Goal: Information Seeking & Learning: Check status

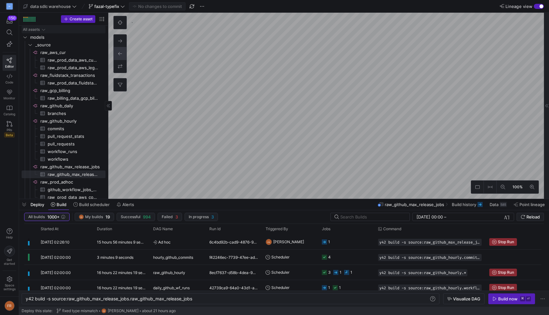
scroll to position [0, 169]
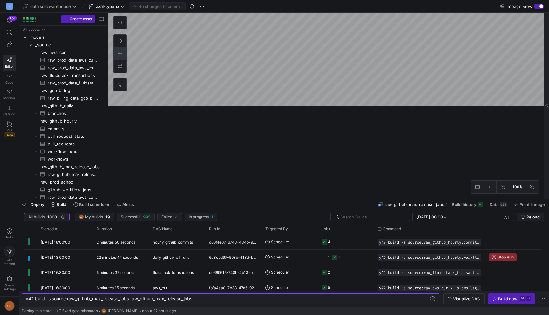
scroll to position [0, 169]
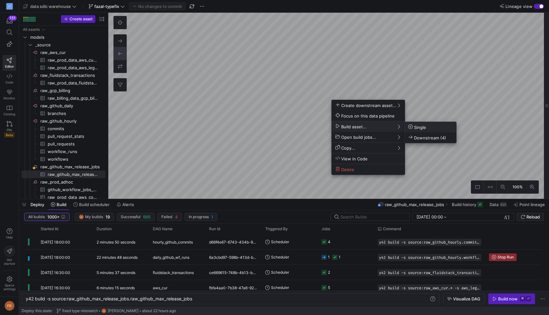
click at [419, 125] on span "Single" at bounding box center [418, 127] width 18 height 5
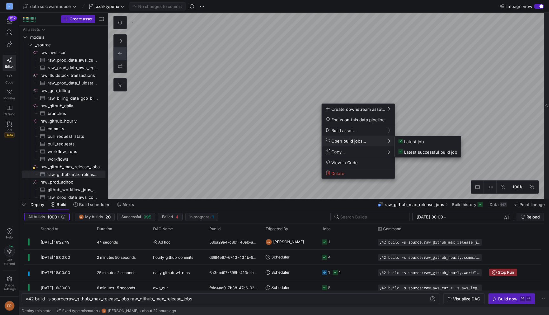
click at [131, 245] on div at bounding box center [274, 157] width 549 height 315
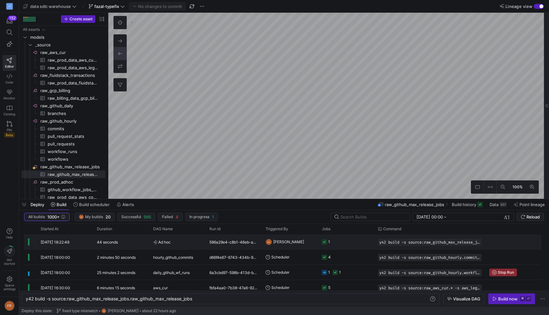
click at [128, 244] on div "44 seconds" at bounding box center [121, 242] width 56 height 15
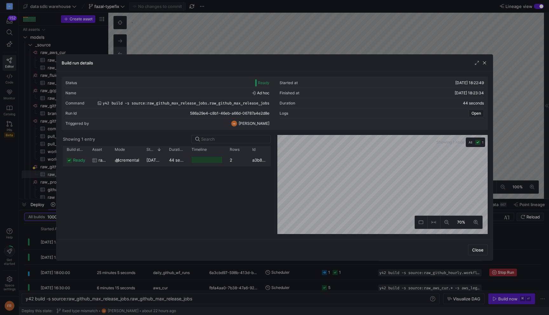
click at [173, 157] on div "44 seconds" at bounding box center [176, 160] width 23 height 12
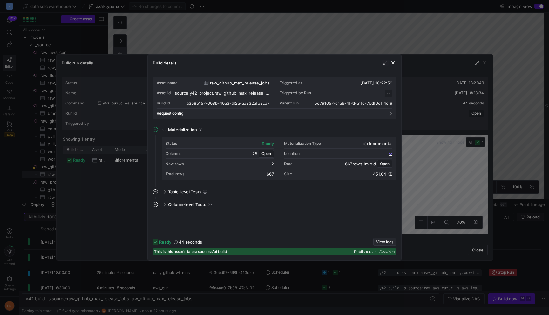
scroll to position [57, 0]
click at [386, 241] on span "View logs" at bounding box center [384, 242] width 17 height 4
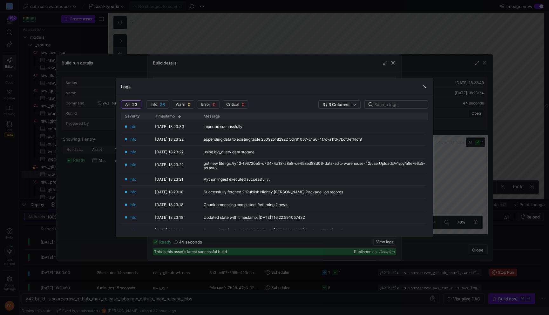
click at [328, 49] on div at bounding box center [274, 157] width 549 height 315
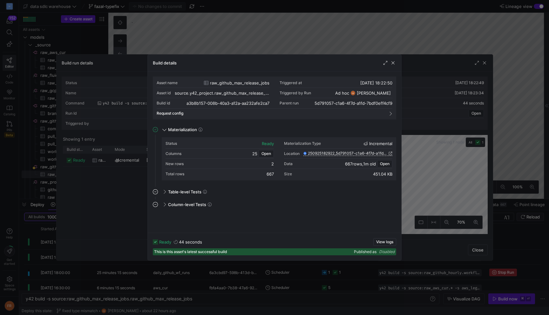
click at [328, 49] on div at bounding box center [274, 157] width 549 height 315
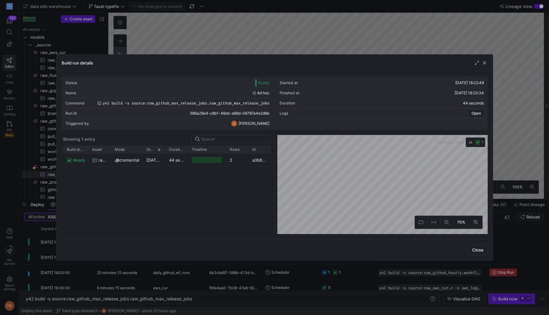
click at [328, 49] on div at bounding box center [274, 157] width 549 height 315
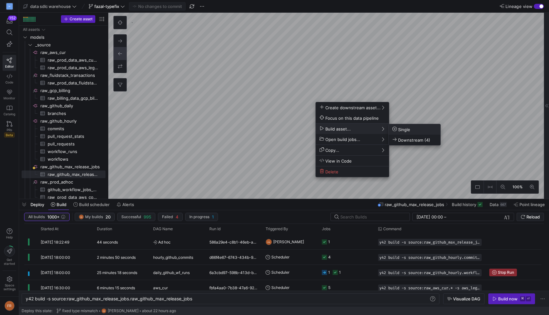
click at [401, 126] on button "Single" at bounding box center [415, 129] width 52 height 10
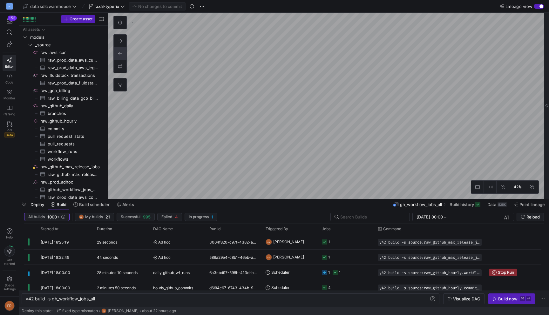
scroll to position [117, 0]
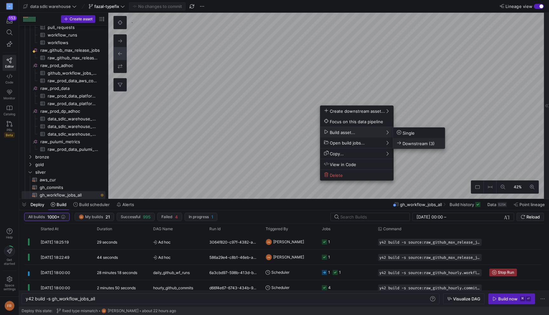
click at [416, 142] on span "Downstream (3)" at bounding box center [416, 143] width 38 height 5
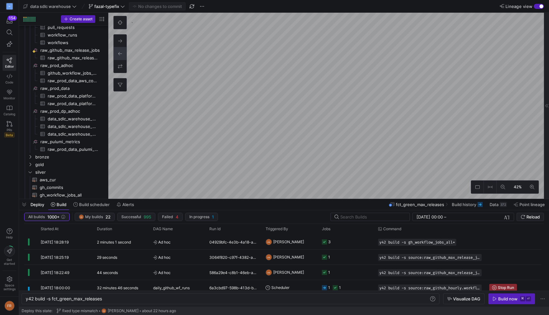
type textarea "y42 build -s fct_green_max_releases"
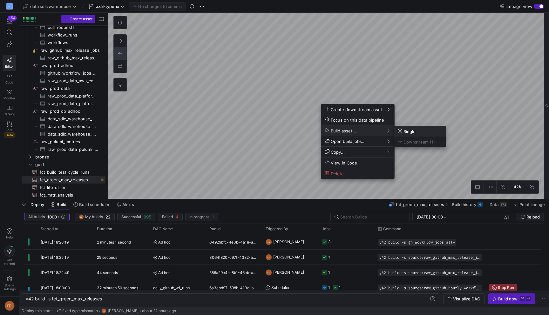
click at [405, 130] on span "Single" at bounding box center [407, 131] width 18 height 5
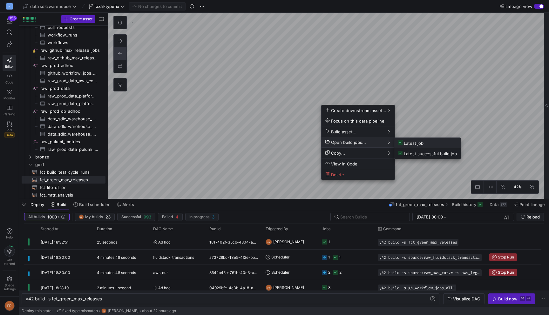
click at [415, 147] on button "Latest job" at bounding box center [428, 143] width 66 height 10
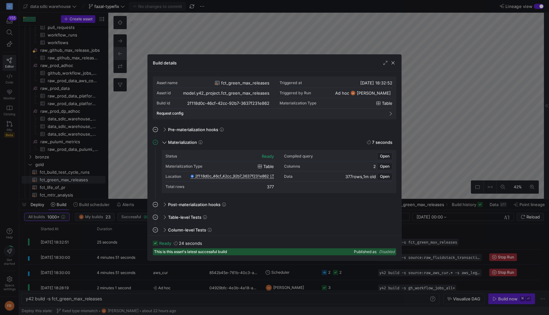
scroll to position [2, 0]
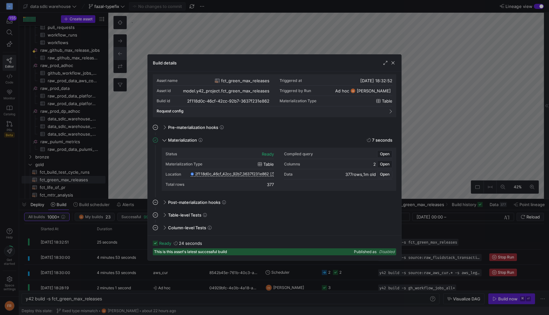
click at [385, 175] on span "Open" at bounding box center [385, 174] width 10 height 4
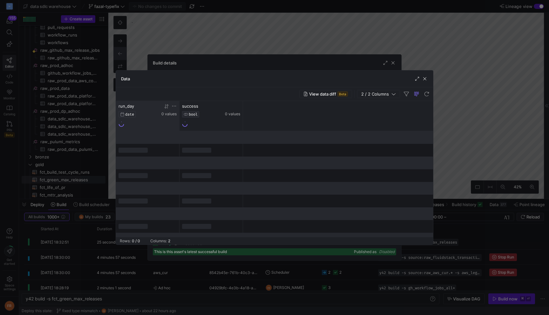
click at [165, 108] on icon at bounding box center [165, 106] width 2 height 4
click at [167, 109] on icon at bounding box center [166, 106] width 5 height 5
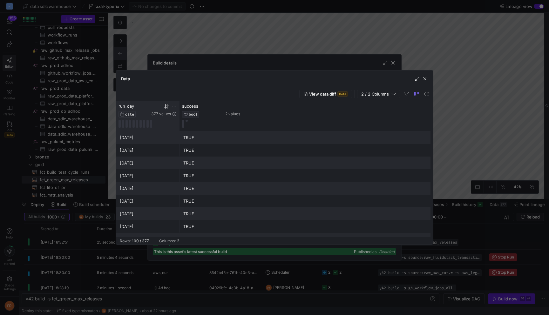
click at [197, 24] on div at bounding box center [274, 157] width 549 height 315
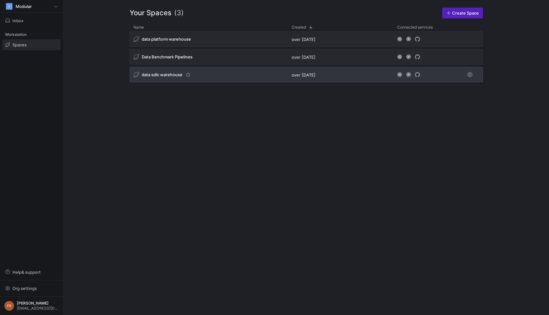
click at [165, 71] on div "data sdlc warehouse" at bounding box center [209, 74] width 158 height 15
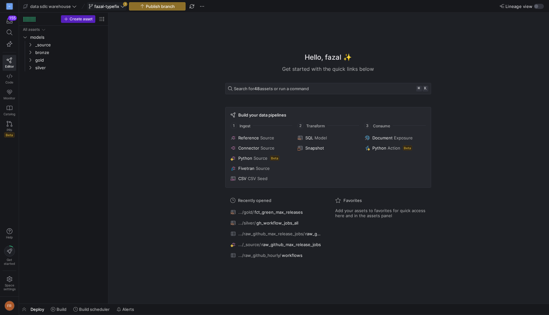
click at [115, 8] on span "fazal-typefix" at bounding box center [106, 6] width 25 height 5
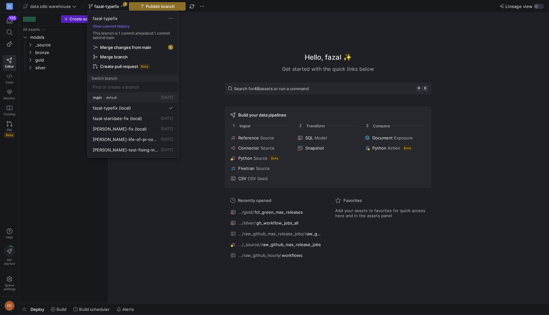
click at [130, 96] on div "main default 3 days ago" at bounding box center [133, 97] width 80 height 5
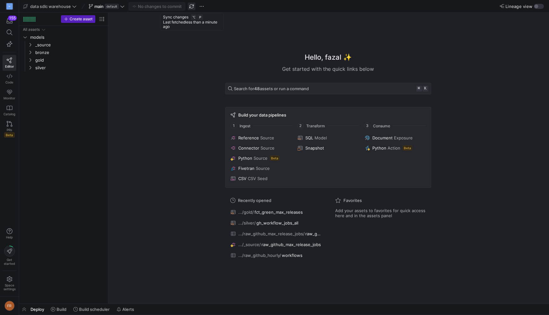
click at [193, 9] on span "button" at bounding box center [192, 7] width 8 height 8
click at [538, 6] on div "button" at bounding box center [537, 6] width 4 height 4
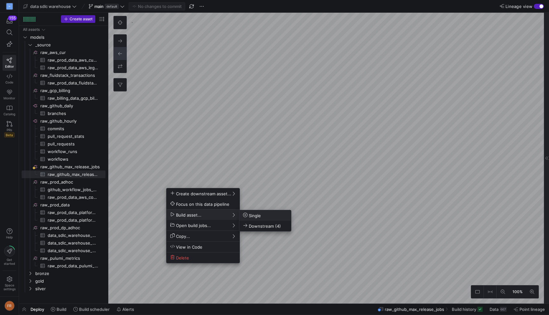
click at [254, 217] on span "Single" at bounding box center [252, 215] width 18 height 5
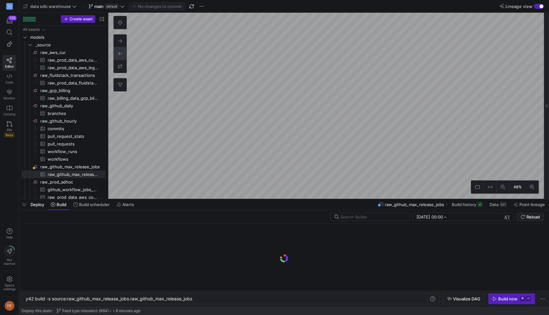
scroll to position [0, 169]
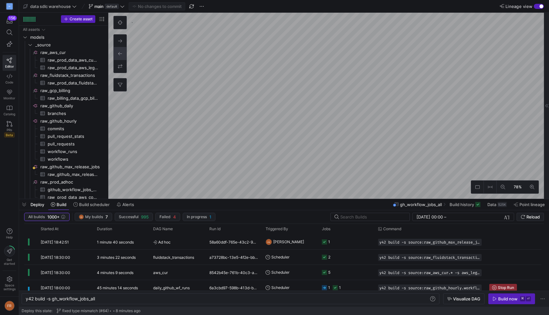
scroll to position [117, 0]
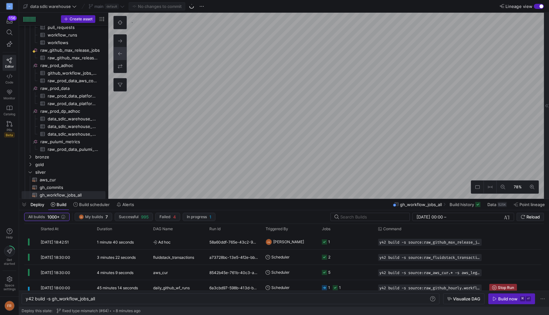
type textarea "y42 build -s fct_green_max_releases"
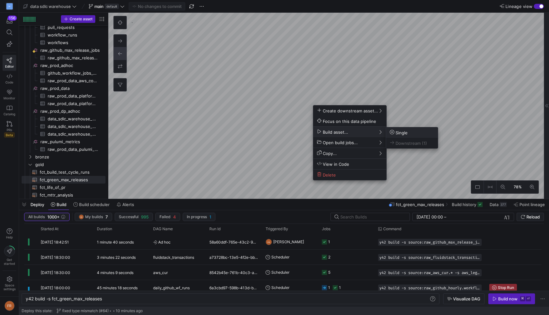
click at [399, 129] on button "Single" at bounding box center [412, 133] width 52 height 10
